Goal: Obtain resource: Obtain resource

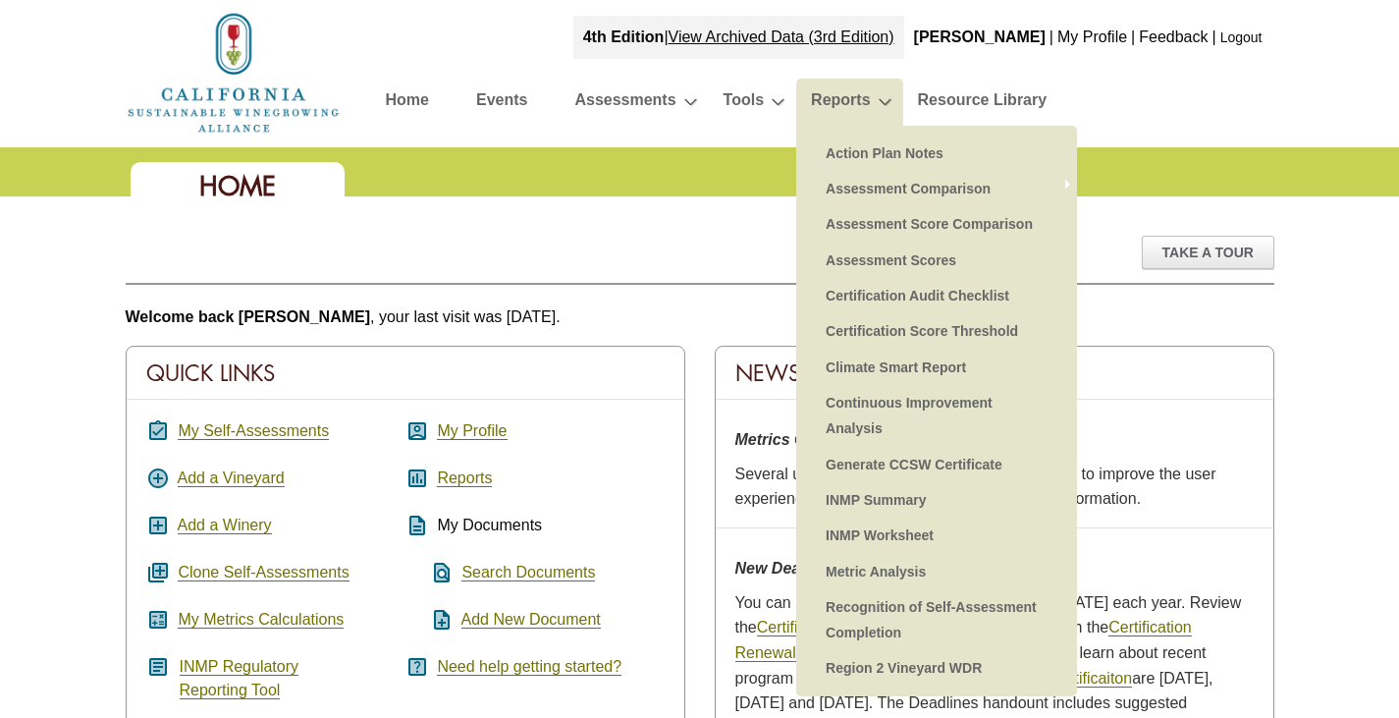
click at [843, 98] on link "Reports" at bounding box center [840, 103] width 59 height 34
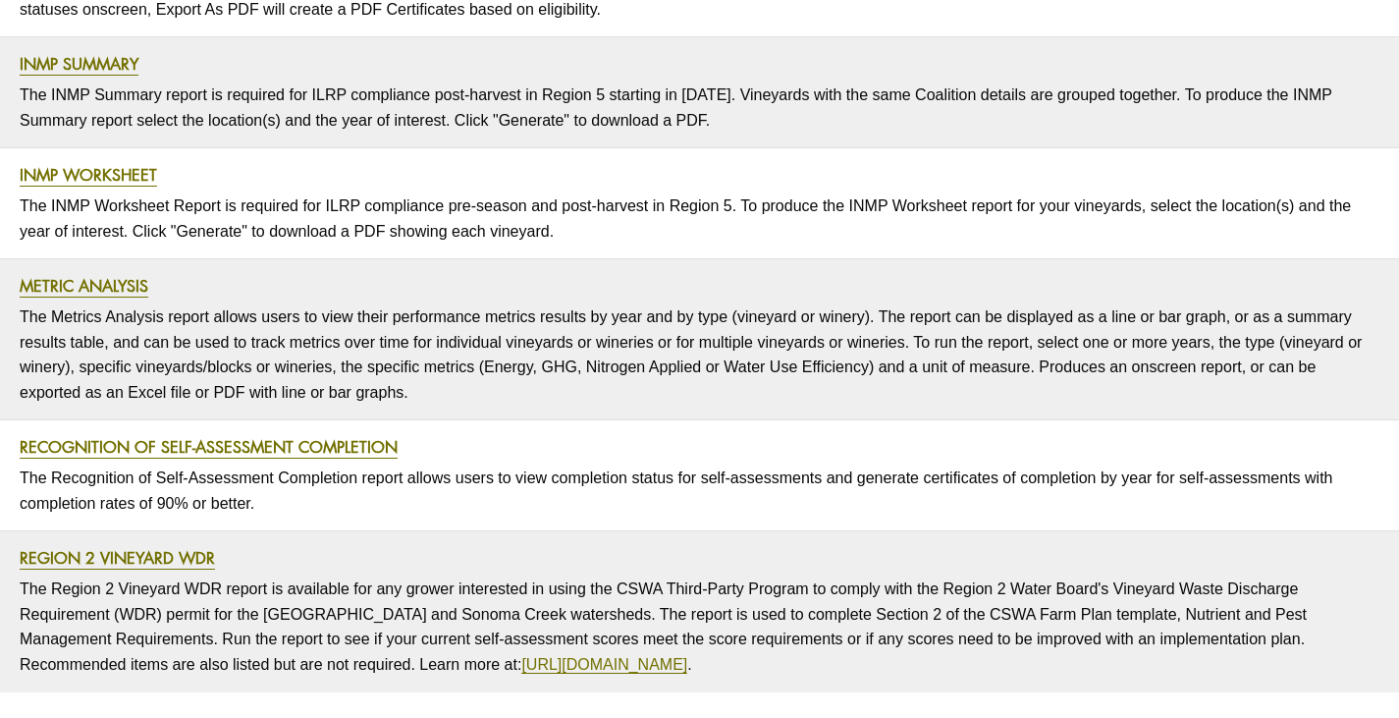
scroll to position [1472, 0]
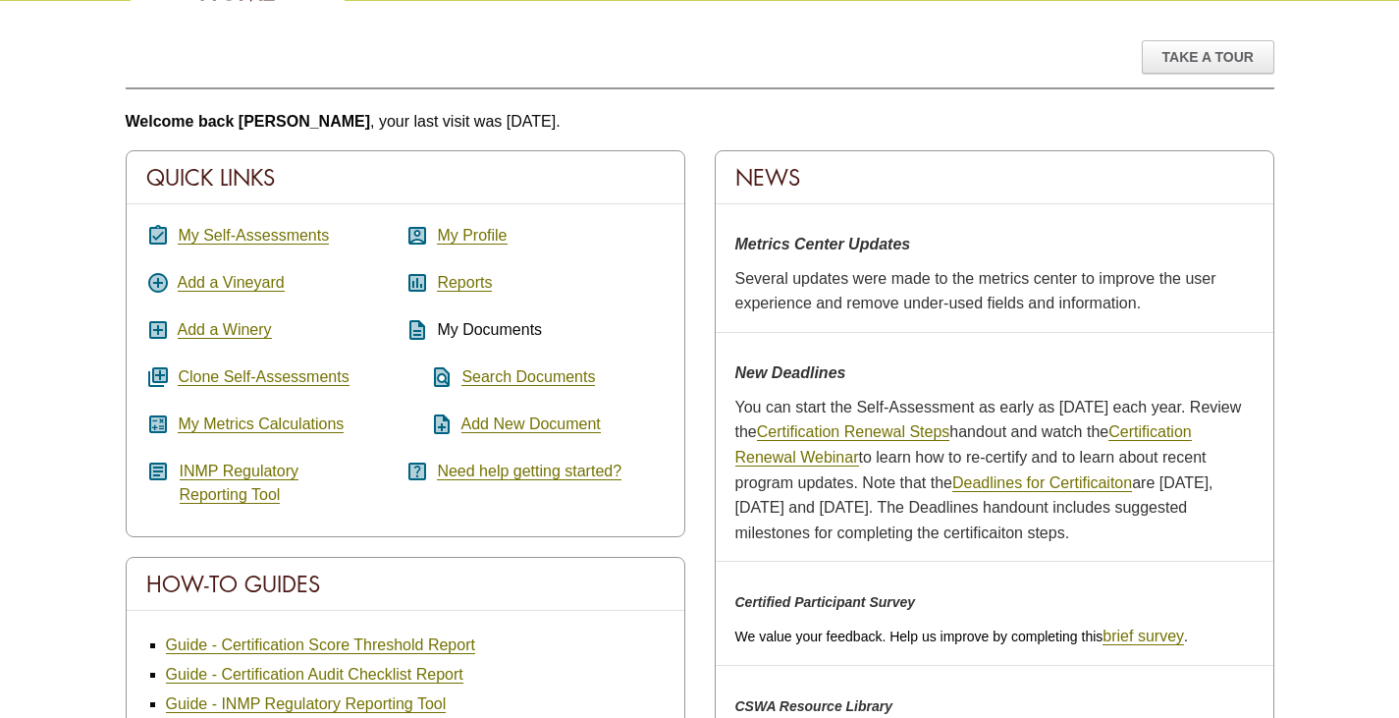
scroll to position [196, 0]
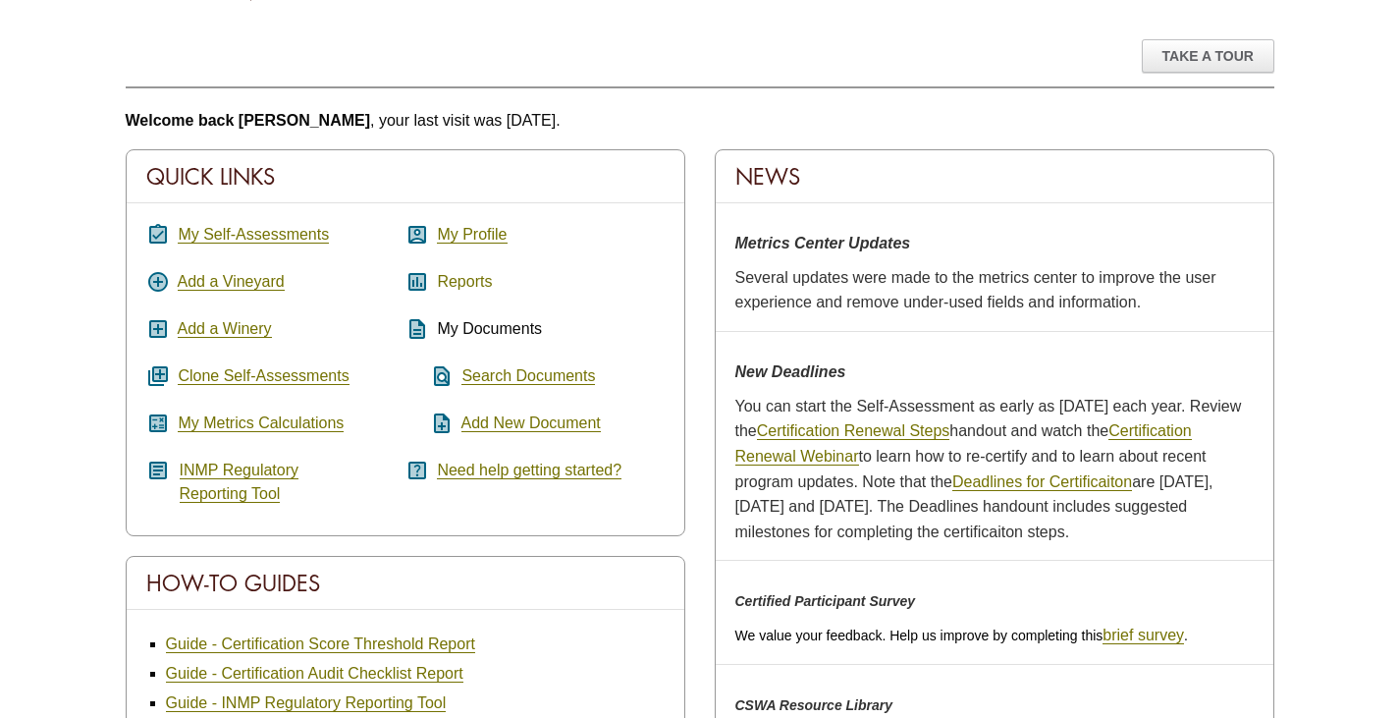
click at [459, 279] on link "Reports" at bounding box center [464, 282] width 55 height 18
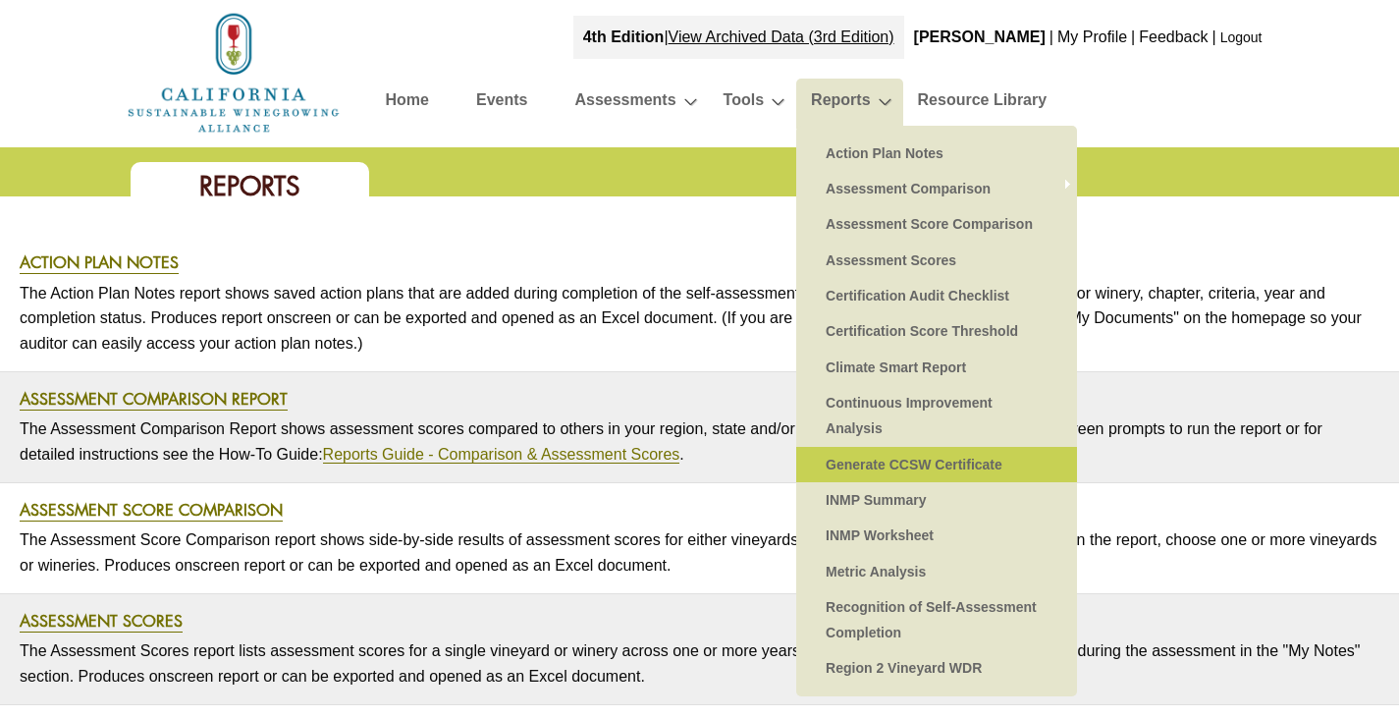
click at [916, 459] on link "Generate CCSW Certificate" at bounding box center [937, 464] width 242 height 35
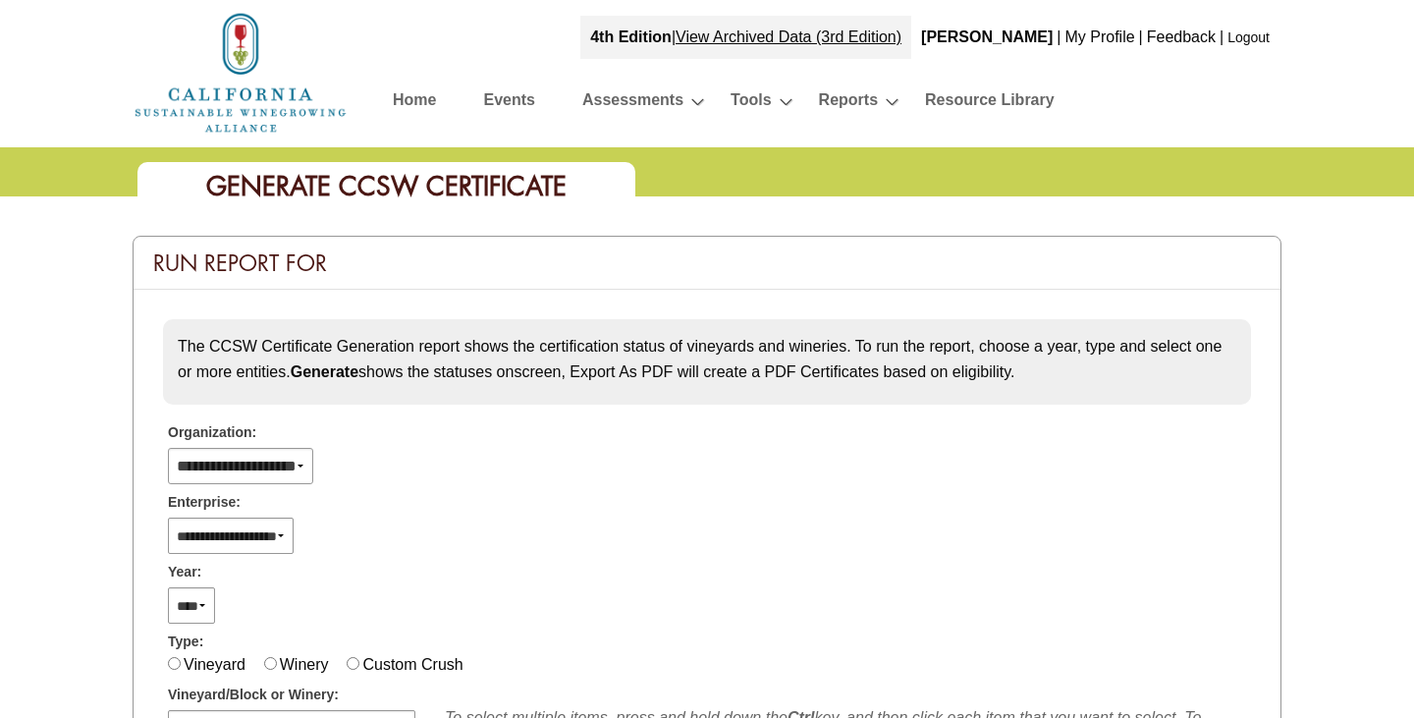
select select
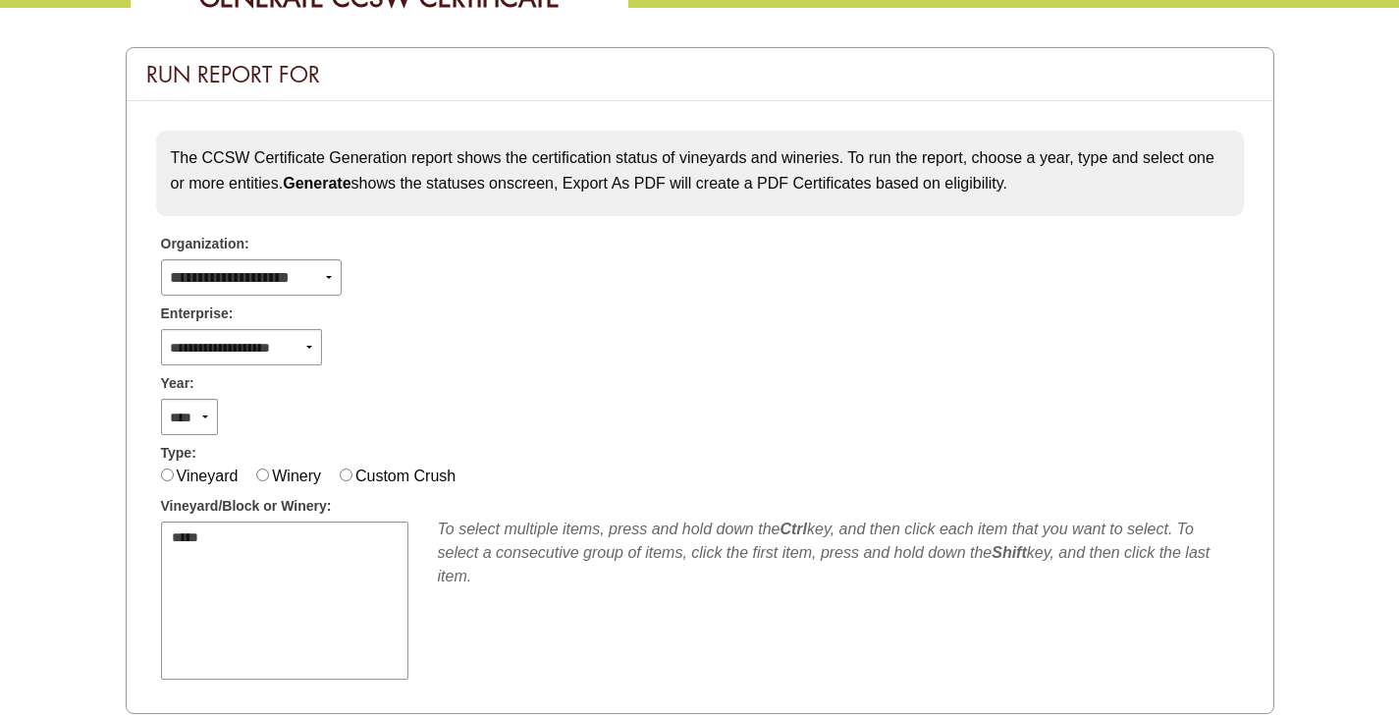
scroll to position [196, 0]
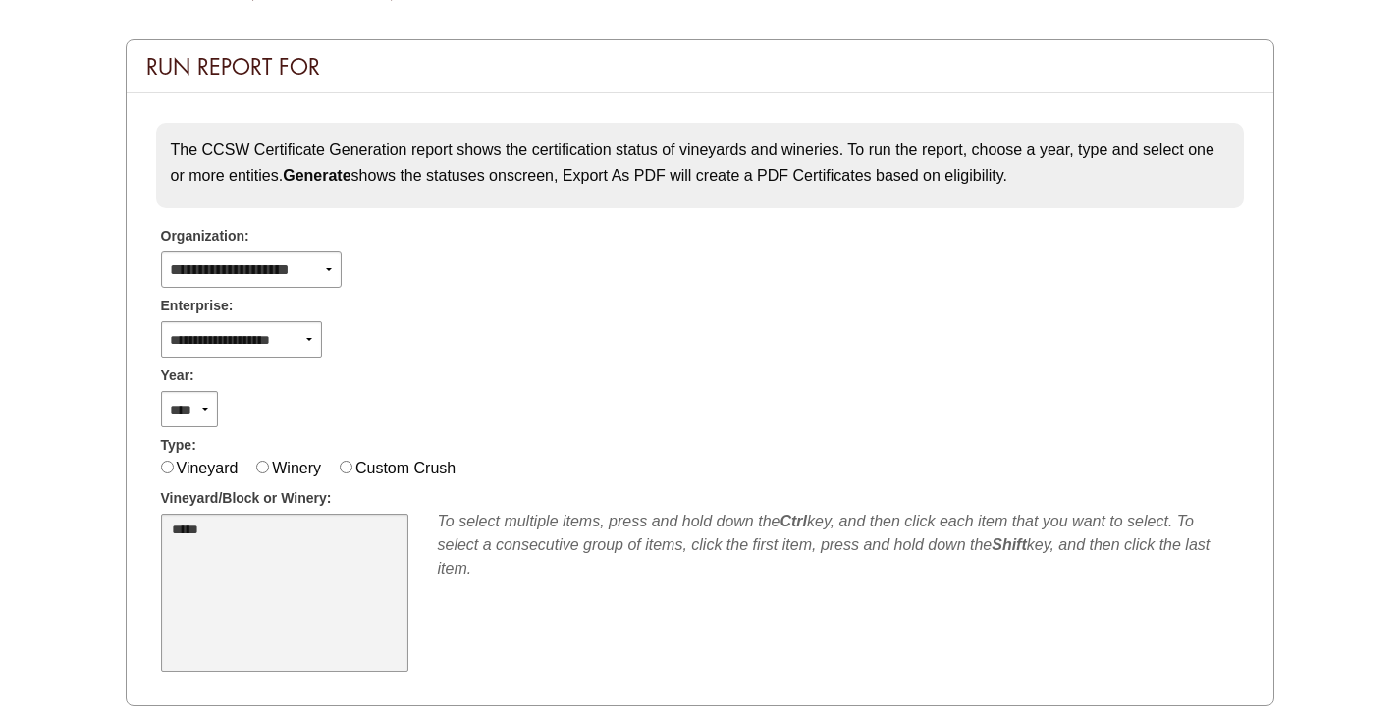
click at [212, 521] on select "*****" at bounding box center [284, 591] width 247 height 157
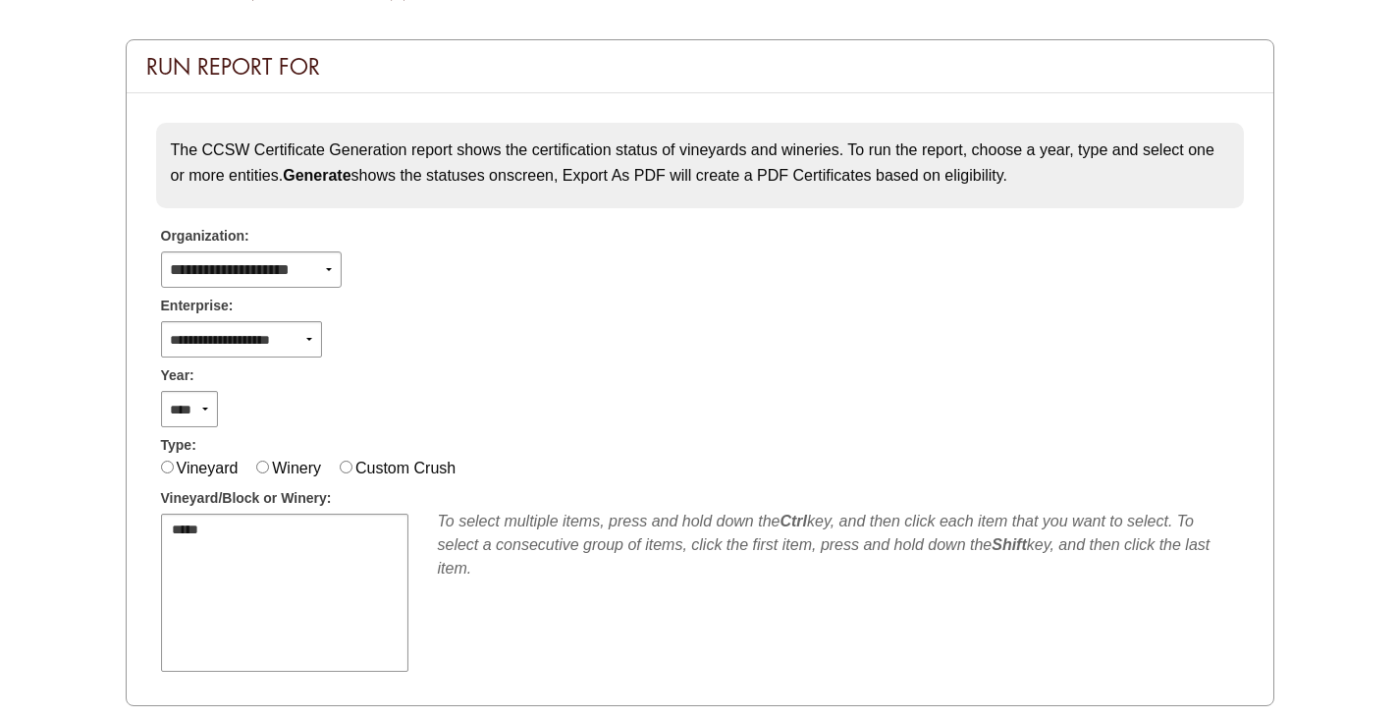
click at [278, 470] on label "Winery" at bounding box center [296, 467] width 49 height 17
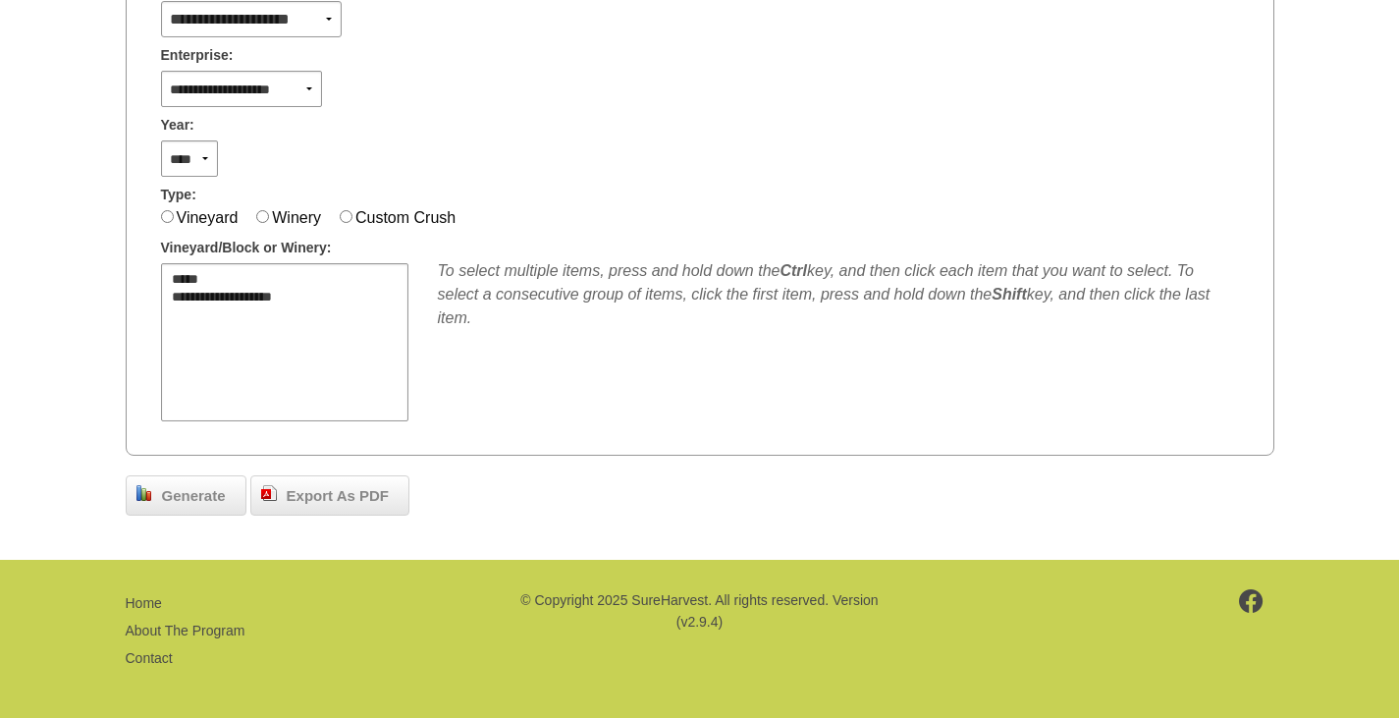
scroll to position [450, 0]
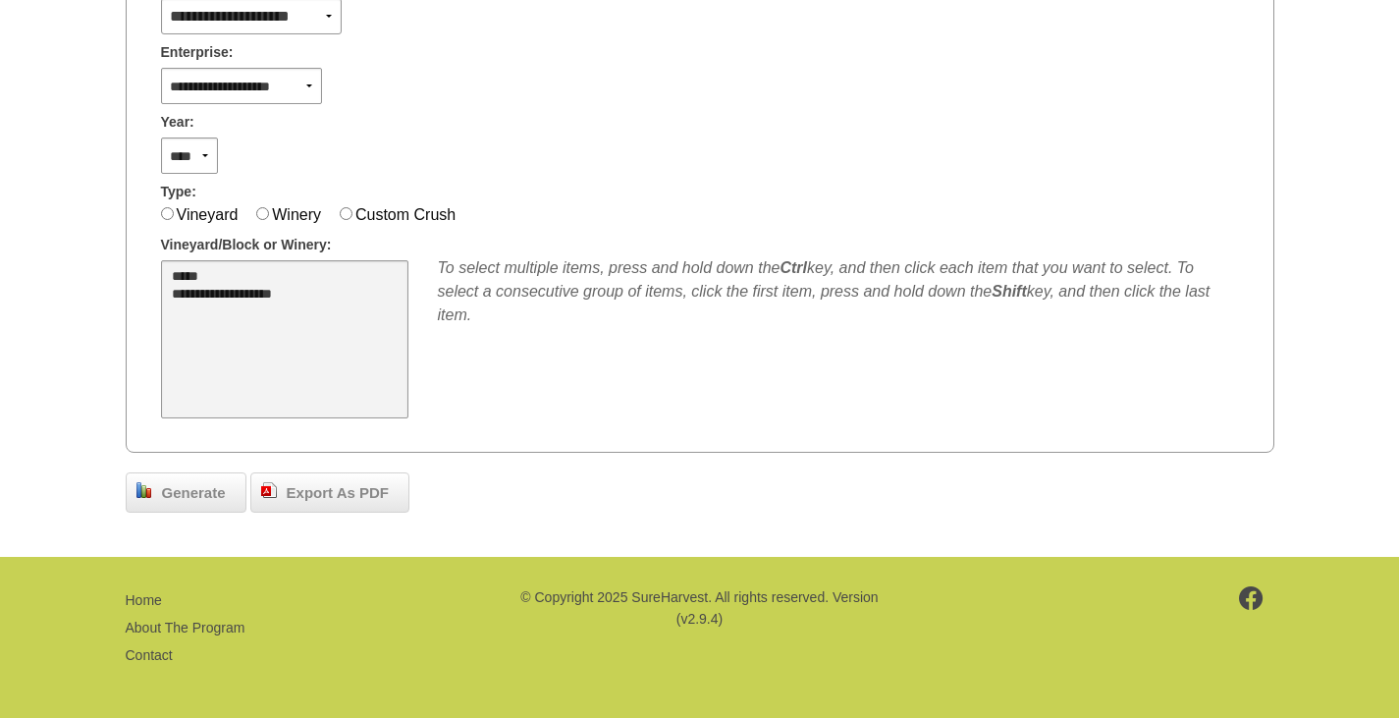
select select "****"
click at [237, 297] on option "**********" at bounding box center [273, 296] width 207 height 18
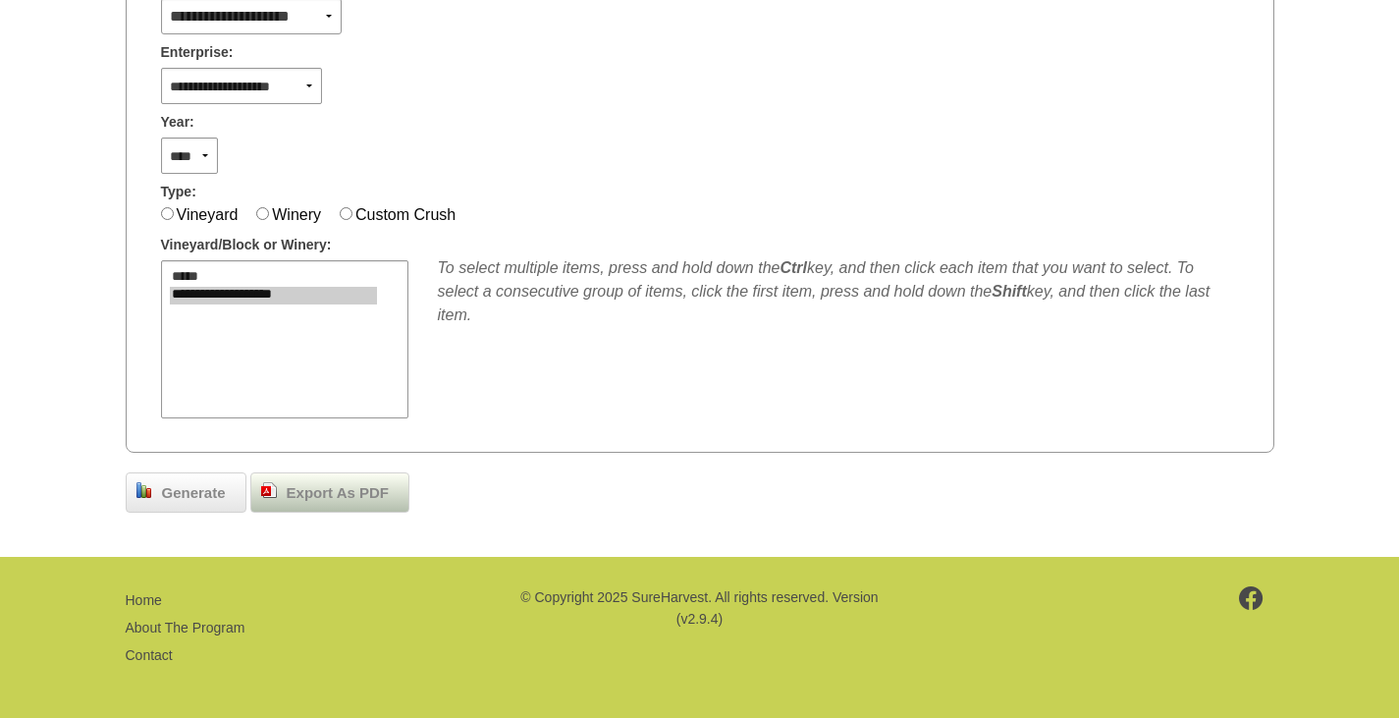
click at [344, 503] on span "Export As PDF" at bounding box center [338, 493] width 122 height 23
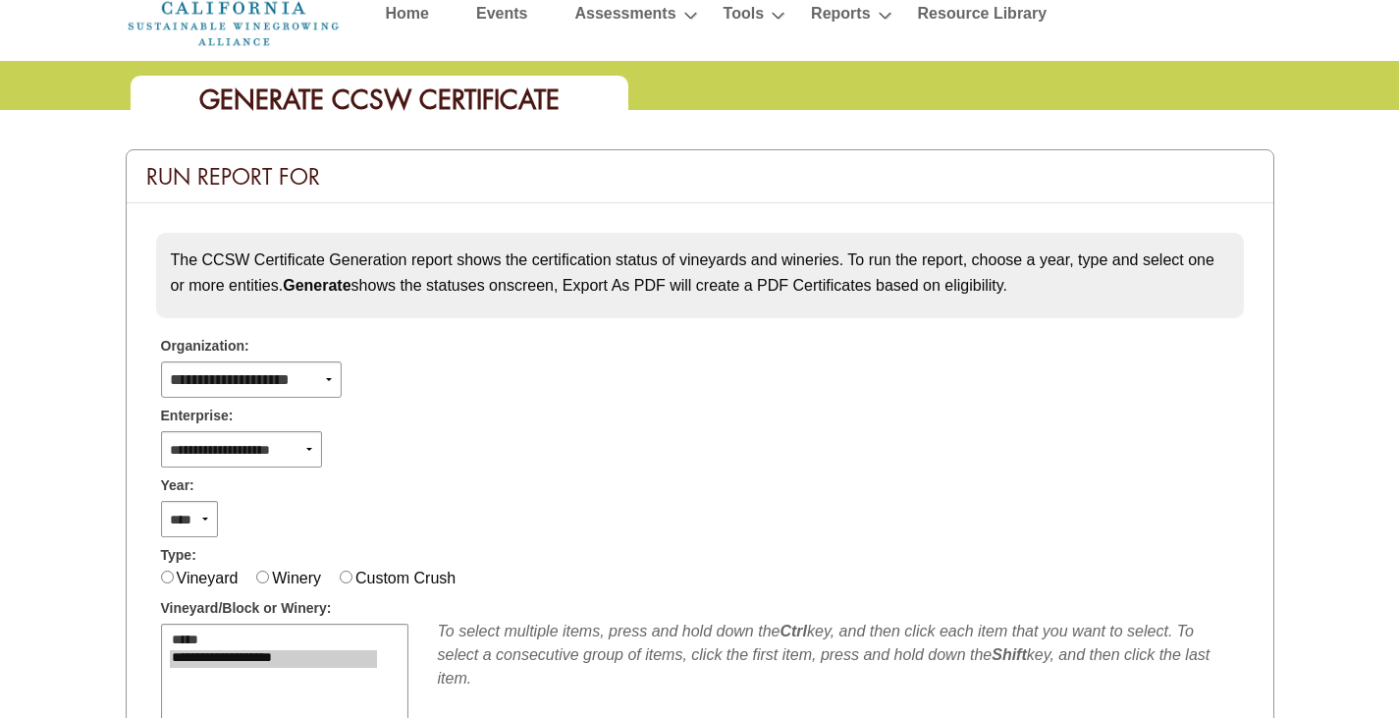
scroll to position [0, 0]
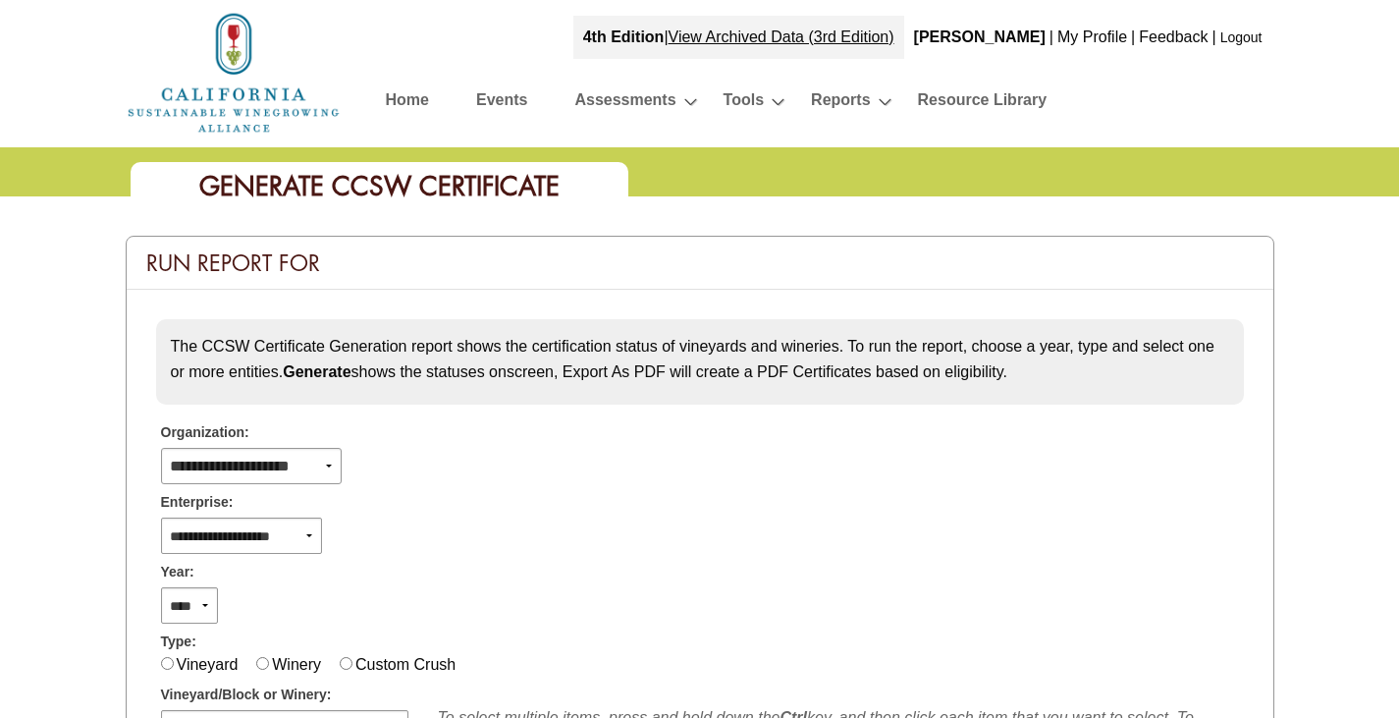
click at [394, 93] on link "Home" at bounding box center [407, 103] width 43 height 34
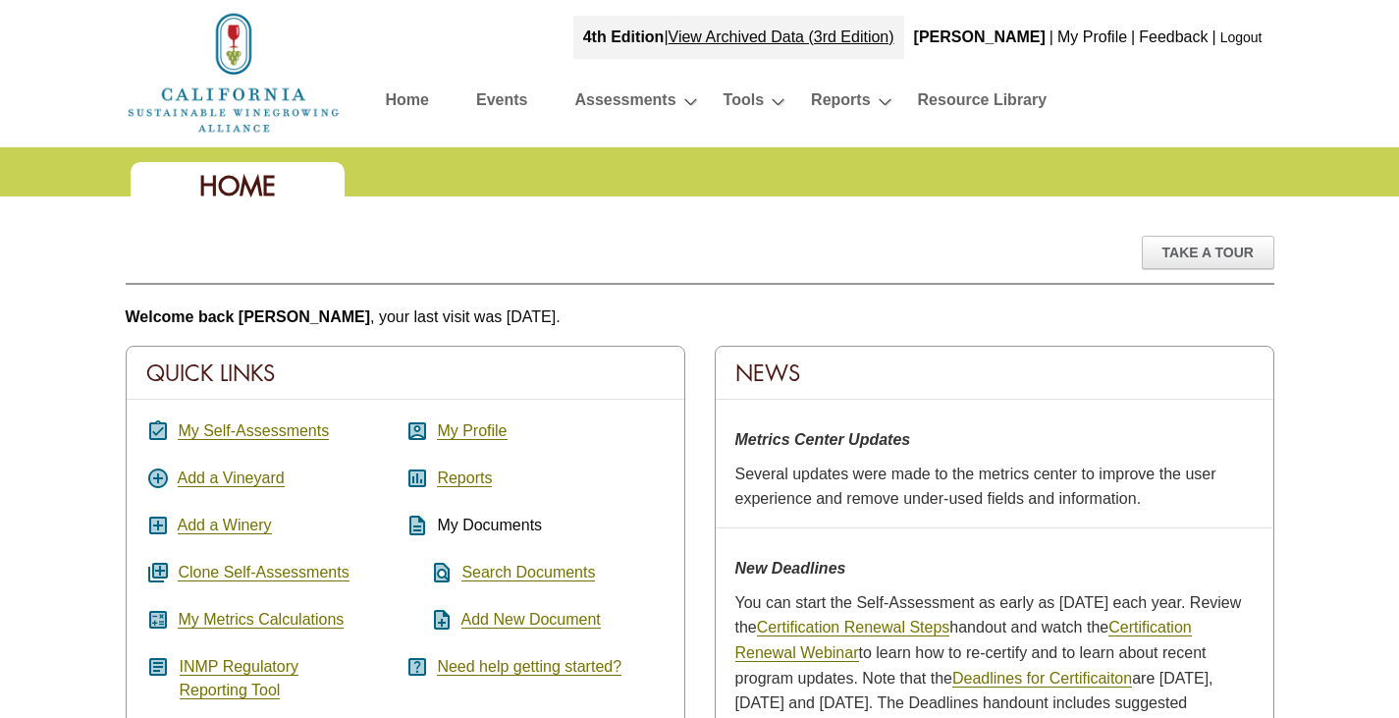
click at [611, 189] on div "Home" at bounding box center [700, 171] width 1178 height 49
